Goal: Complete application form

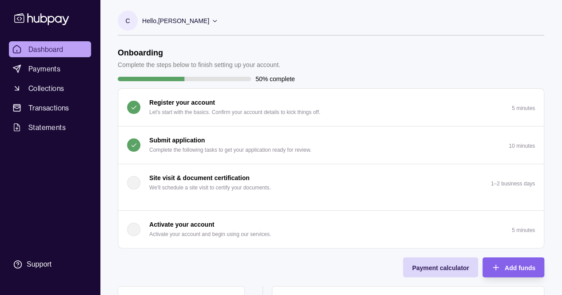
click at [156, 147] on p "Complete the following tasks to get your application ready for review." at bounding box center [230, 150] width 162 height 10
click at [157, 147] on p "Complete the following tasks to get your application ready for review." at bounding box center [230, 150] width 162 height 10
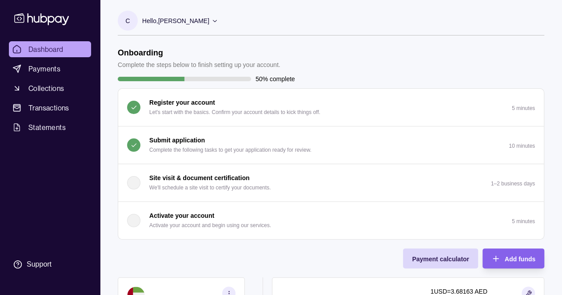
click at [157, 146] on p "Complete the following tasks to get your application ready for review." at bounding box center [230, 150] width 162 height 10
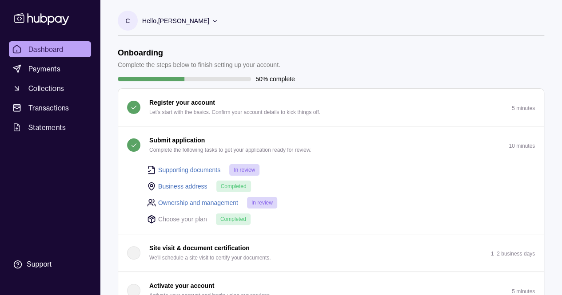
click at [157, 146] on p "Complete the following tasks to get your application ready for review." at bounding box center [230, 150] width 162 height 10
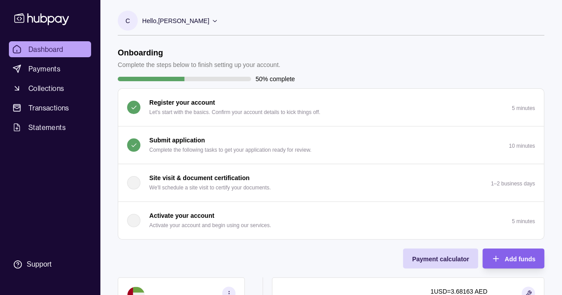
click at [165, 139] on p "Submit application" at bounding box center [176, 140] width 55 height 10
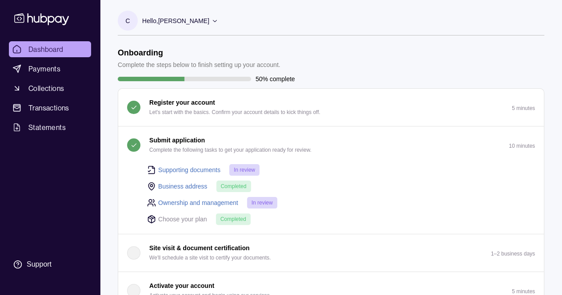
click at [265, 204] on span "In review" at bounding box center [261, 203] width 21 height 6
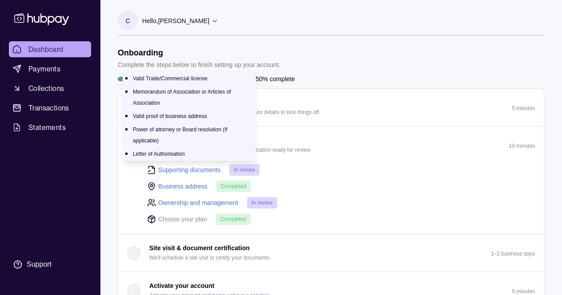
click at [197, 170] on link "Supporting documents" at bounding box center [189, 170] width 62 height 10
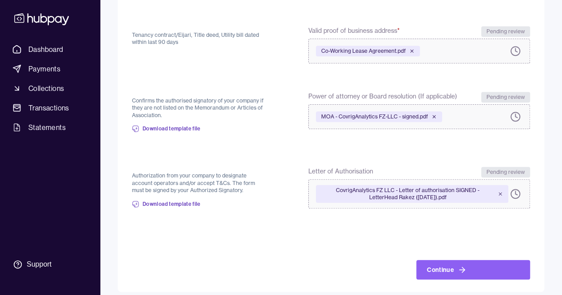
scroll to position [242, 0]
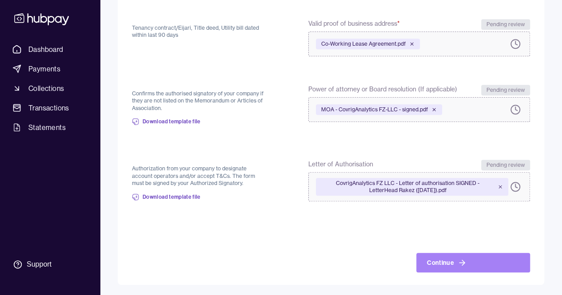
click at [440, 263] on button "Continue" at bounding box center [473, 263] width 114 height 20
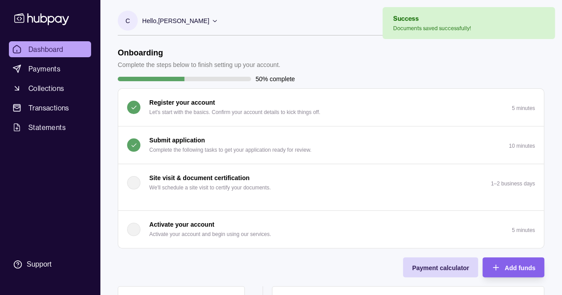
click at [208, 147] on p "Complete the following tasks to get your application ready for review." at bounding box center [230, 150] width 162 height 10
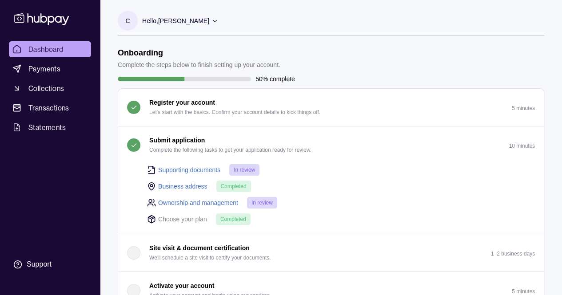
click at [198, 200] on link "Ownership and management" at bounding box center [198, 203] width 80 height 10
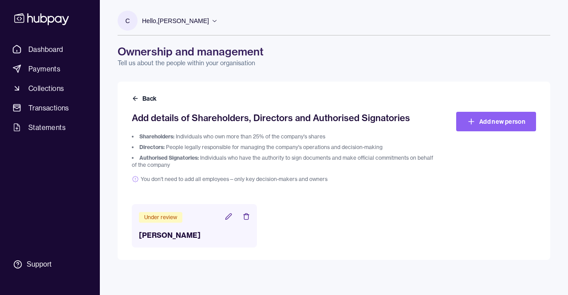
click at [194, 232] on h3 "[PERSON_NAME]" at bounding box center [194, 235] width 111 height 11
click at [174, 238] on h3 "[PERSON_NAME]" at bounding box center [194, 235] width 111 height 11
click at [230, 217] on icon at bounding box center [228, 216] width 7 height 7
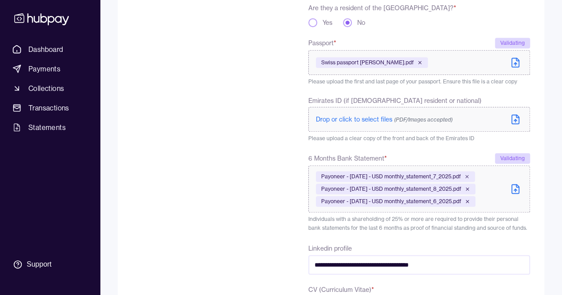
scroll to position [261, 0]
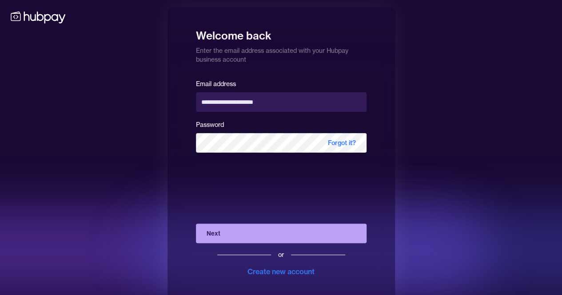
click at [245, 235] on button "Next" at bounding box center [281, 234] width 170 height 20
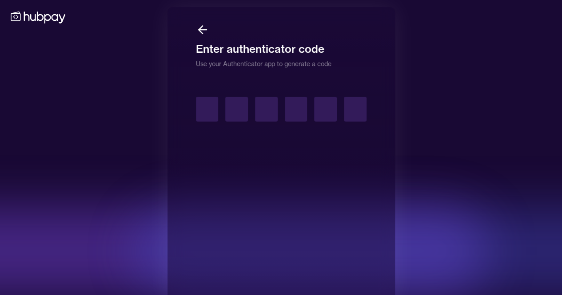
type input "*"
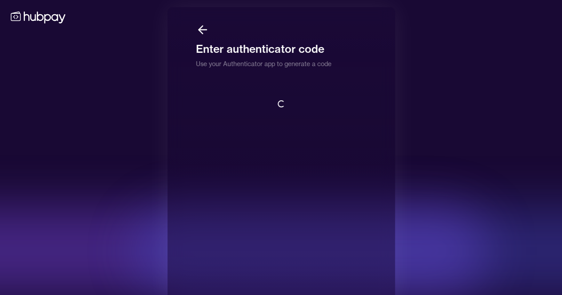
scroll to position [1, 0]
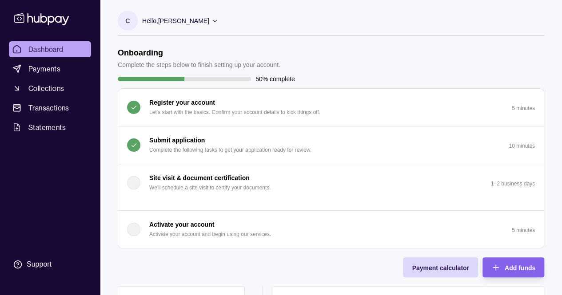
click at [187, 143] on p "Submit application" at bounding box center [176, 140] width 55 height 10
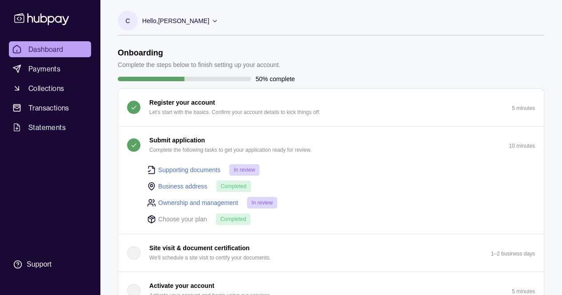
click at [172, 204] on link "Ownership and management" at bounding box center [198, 203] width 80 height 10
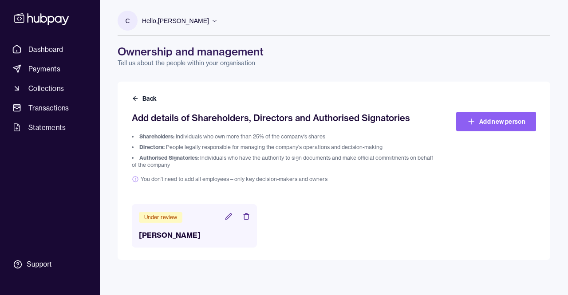
click at [228, 214] on icon at bounding box center [228, 216] width 7 height 7
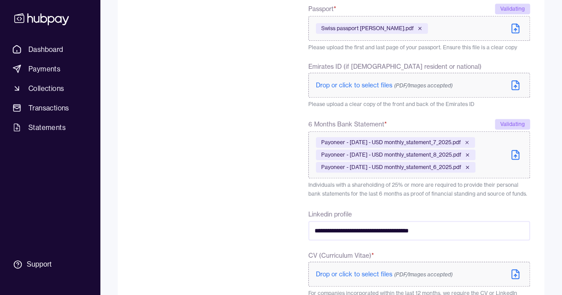
scroll to position [308, 0]
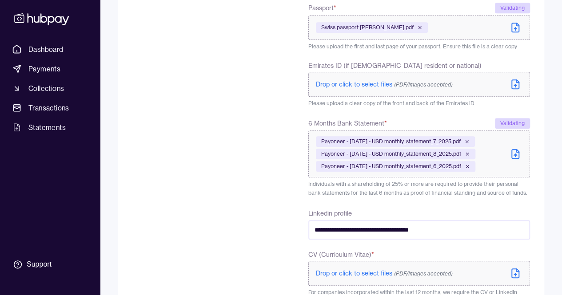
click at [518, 151] on icon at bounding box center [517, 151] width 3 height 3
